Goal: Find specific page/section: Find specific page/section

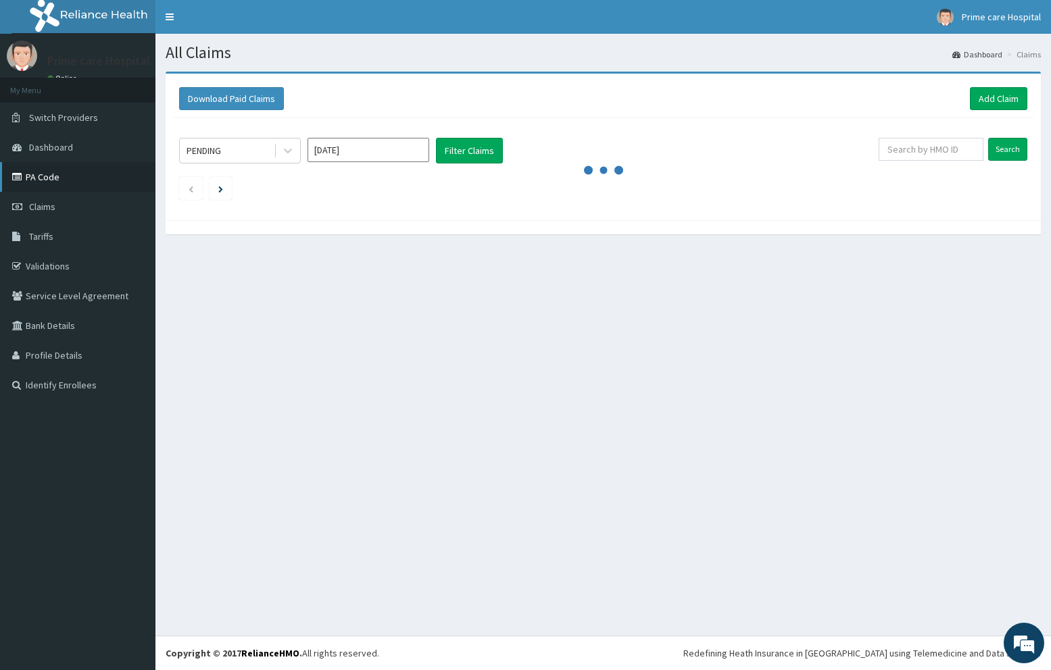
click at [51, 177] on link "PA Code" at bounding box center [77, 177] width 155 height 30
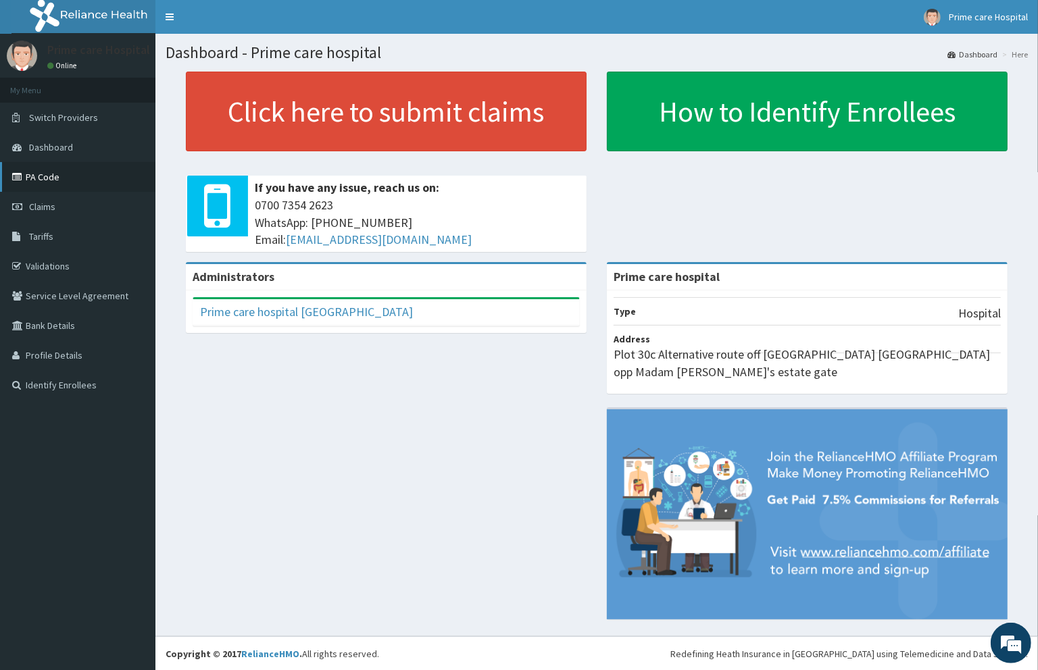
click at [28, 170] on link "PA Code" at bounding box center [77, 177] width 155 height 30
